Goal: Transaction & Acquisition: Purchase product/service

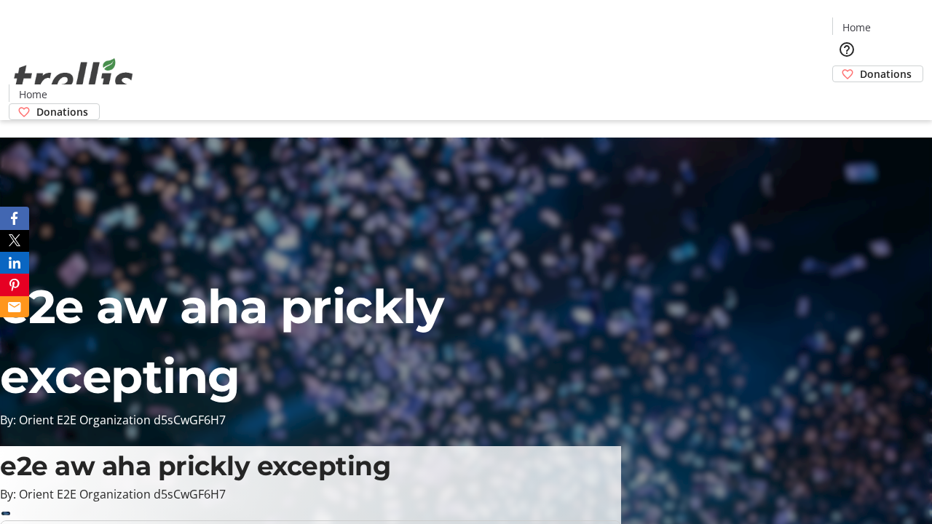
click at [860, 66] on span "Donations" at bounding box center [886, 73] width 52 height 15
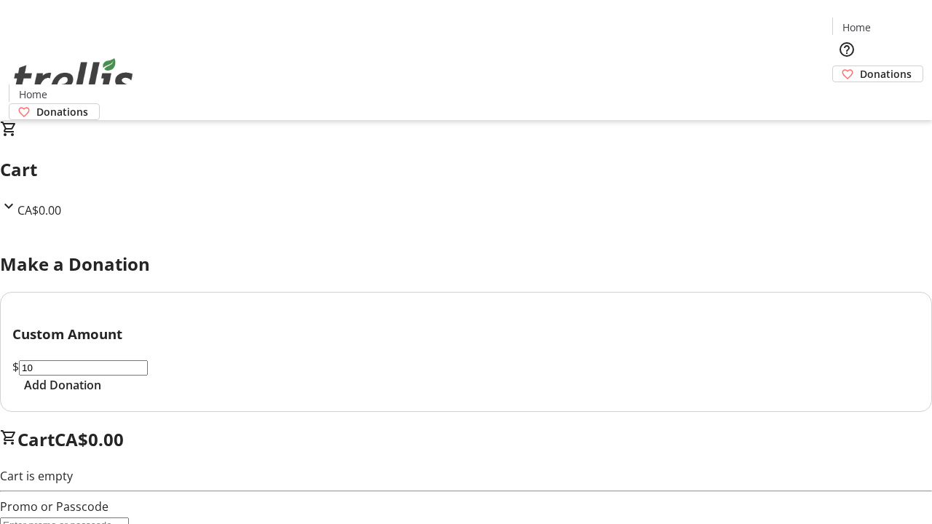
click at [101, 394] on span "Add Donation" at bounding box center [62, 385] width 77 height 17
